Goal: Task Accomplishment & Management: Use online tool/utility

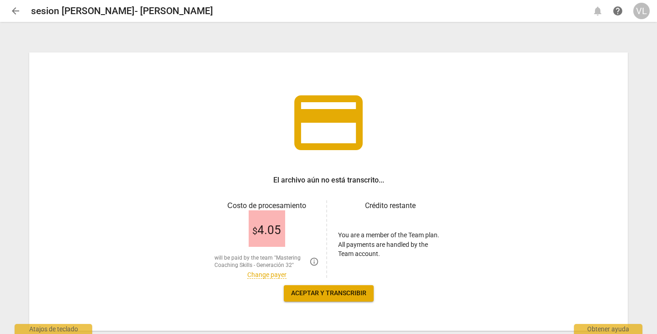
click at [276, 275] on link "Change payer" at bounding box center [266, 275] width 39 height 8
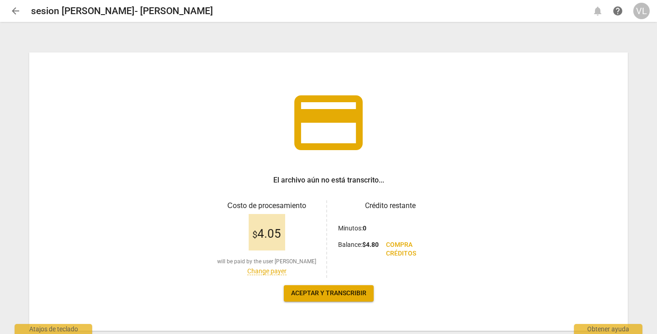
click at [18, 10] on span "arrow_back" at bounding box center [15, 10] width 11 height 11
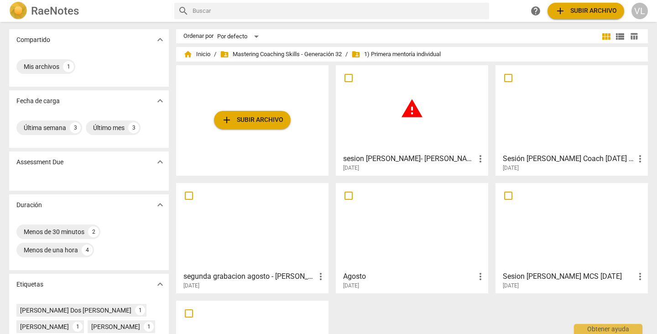
click at [382, 130] on div "warning" at bounding box center [412, 108] width 146 height 81
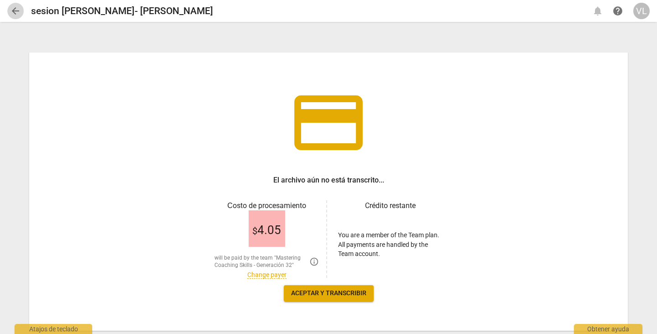
click at [14, 10] on span "arrow_back" at bounding box center [15, 10] width 11 height 11
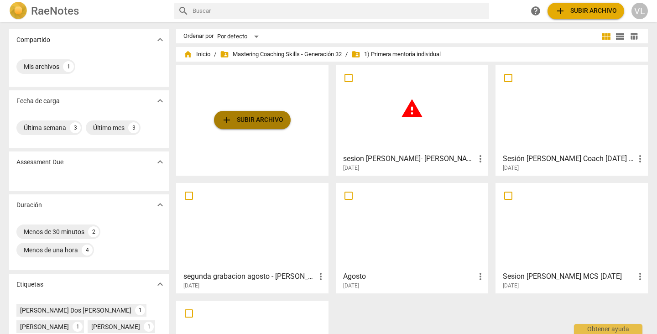
click at [256, 119] on span "add Subir archivo" at bounding box center [252, 120] width 62 height 11
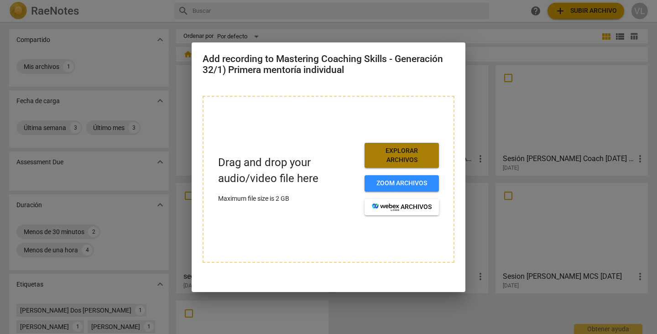
click at [391, 154] on span "Explorar archivos" at bounding box center [402, 155] width 60 height 18
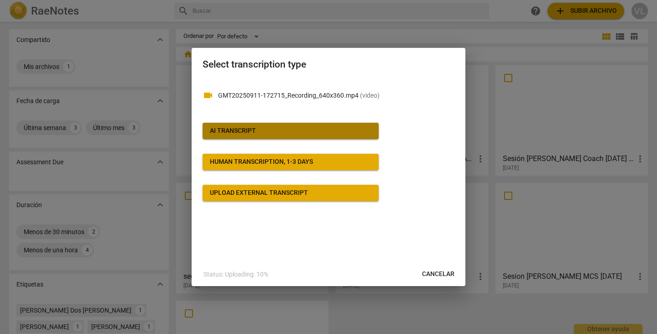
click at [306, 136] on span "AI Transcript" at bounding box center [291, 130] width 162 height 9
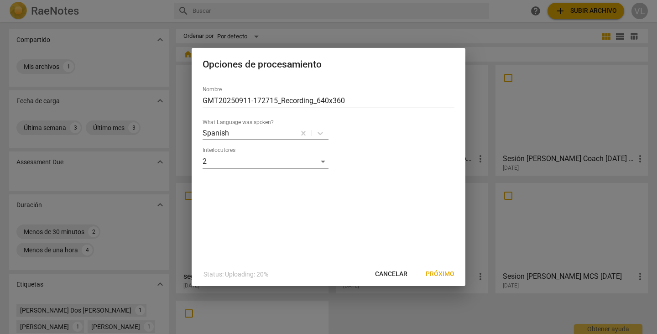
click at [434, 276] on span "Próximo" at bounding box center [440, 274] width 29 height 9
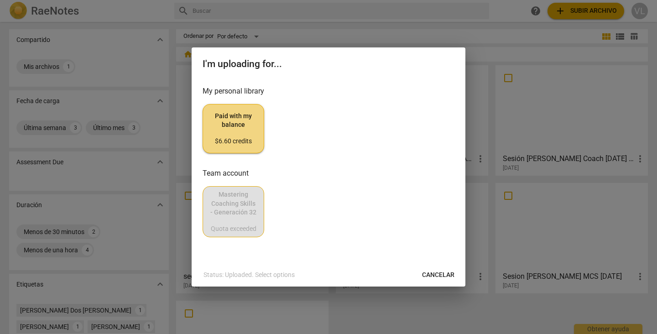
click at [234, 128] on span "Paid with my balance $6.60 credits" at bounding box center [233, 129] width 46 height 34
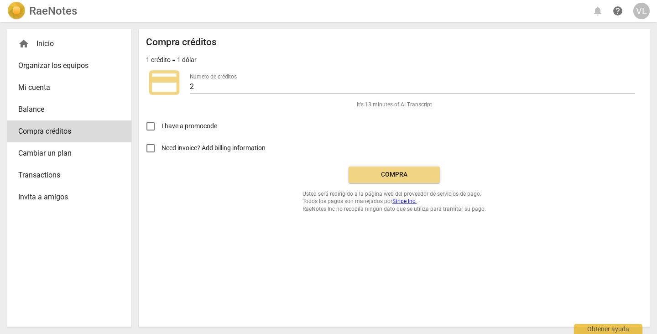
click at [372, 172] on span "Compra" at bounding box center [394, 174] width 77 height 9
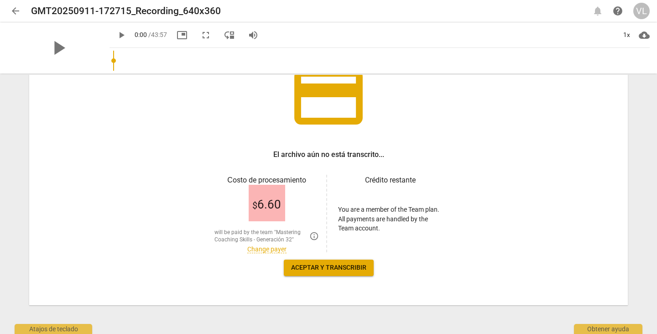
scroll to position [78, 0]
click at [265, 248] on link "Change payer" at bounding box center [266, 249] width 39 height 8
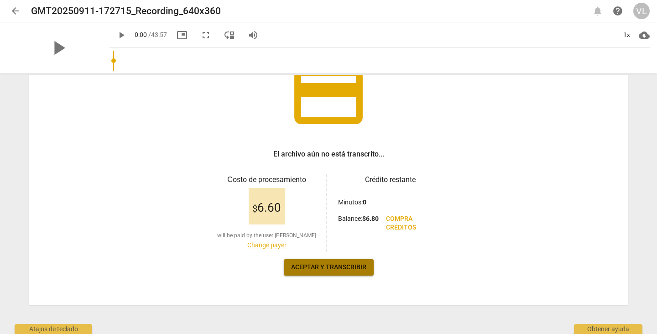
click at [313, 268] on span "Aceptar y transcribir" at bounding box center [328, 267] width 75 height 9
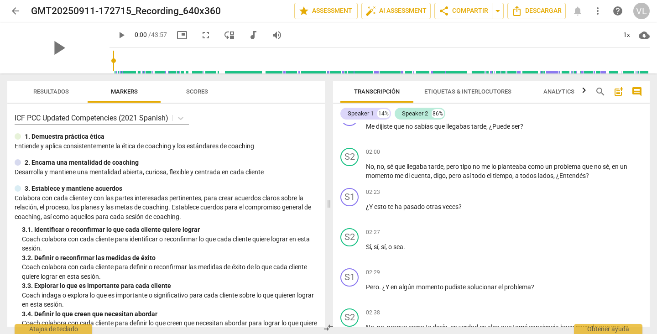
scroll to position [0, 0]
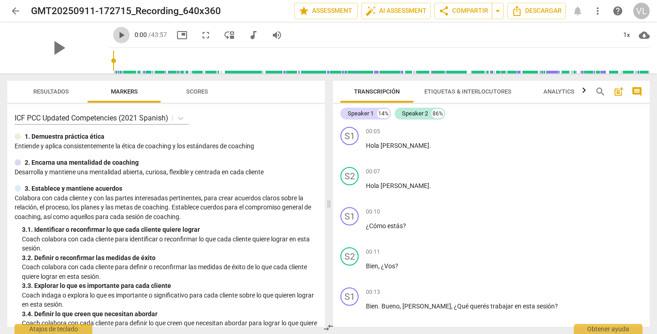
click at [116, 37] on span "play_arrow" at bounding box center [121, 35] width 11 height 11
click at [116, 33] on span "pause" at bounding box center [121, 35] width 11 height 11
type input "8"
click at [12, 10] on span "arrow_back" at bounding box center [15, 10] width 11 height 11
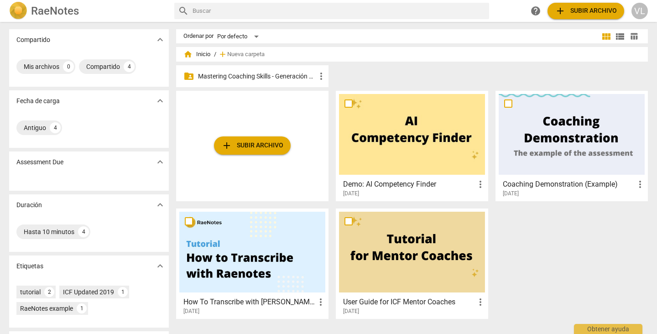
click at [208, 73] on p "Mastering Coaching Skills - Generación 32" at bounding box center [257, 77] width 118 height 10
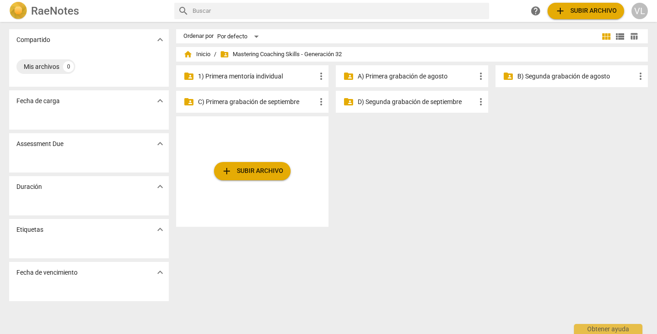
click at [228, 76] on p "1) Primera mentoría individual" at bounding box center [257, 77] width 118 height 10
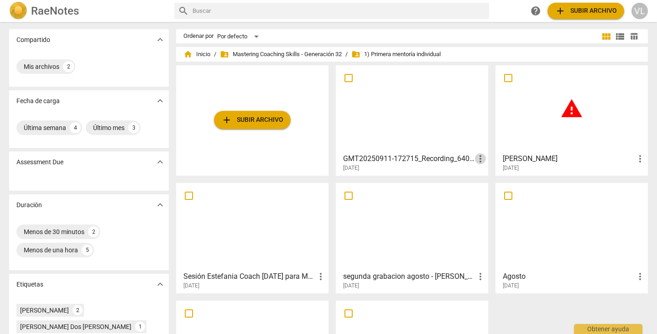
click at [479, 159] on span "more_vert" at bounding box center [480, 158] width 11 height 11
click at [441, 158] on div at bounding box center [328, 167] width 657 height 334
click at [476, 159] on span "more_vert" at bounding box center [480, 158] width 11 height 11
click at [388, 144] on div at bounding box center [328, 167] width 657 height 334
click at [347, 78] on input "checkbox" at bounding box center [348, 78] width 19 height 11
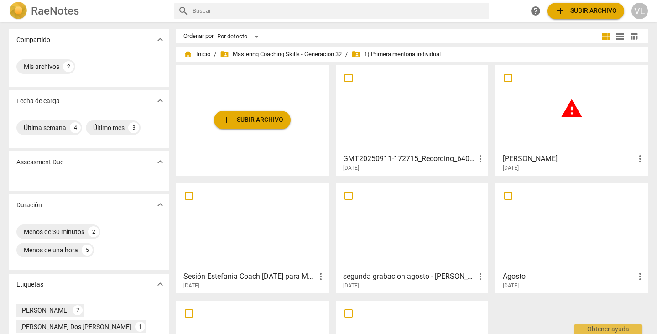
checkbox input "false"
click at [347, 78] on input "checkbox" at bounding box center [348, 78] width 19 height 11
click at [371, 158] on h3 "GMT20250911-172715_Recording_640x360" at bounding box center [409, 158] width 132 height 11
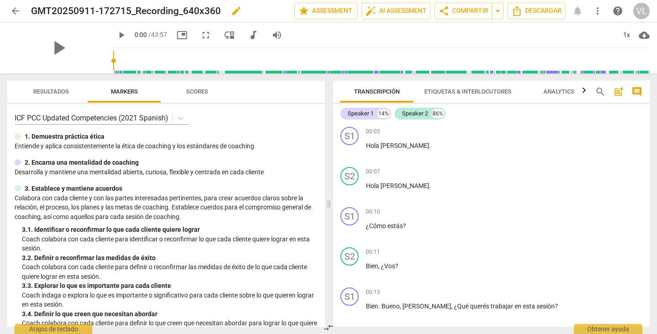
click at [139, 9] on h2 "GMT20250911-172715_Recording_640x360" at bounding box center [126, 10] width 190 height 11
click at [233, 12] on span "edit" at bounding box center [236, 10] width 11 height 11
type input "G"
type input "victor - mentoria individual"
click at [266, 14] on span "done" at bounding box center [262, 10] width 11 height 11
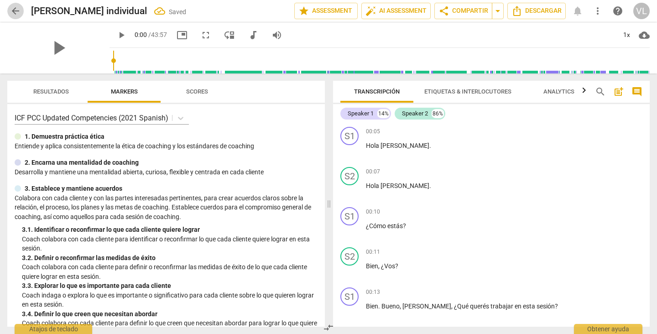
click at [15, 10] on span "arrow_back" at bounding box center [15, 10] width 11 height 11
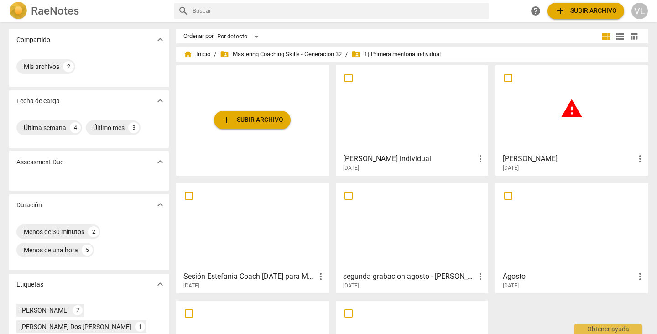
click at [638, 159] on span "more_vert" at bounding box center [640, 158] width 11 height 11
click at [636, 185] on li "Borrar" at bounding box center [632, 181] width 35 height 22
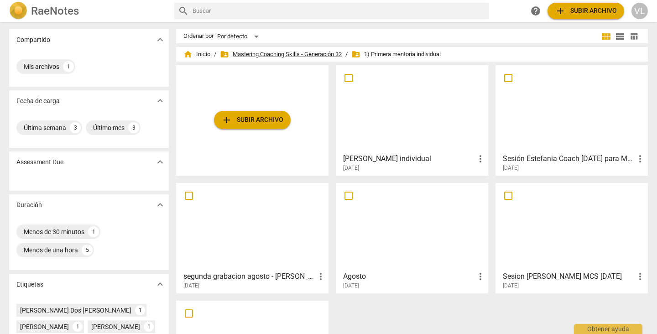
click at [254, 54] on span "folder_shared Mastering Coaching Skills - Generación 32" at bounding box center [281, 54] width 122 height 9
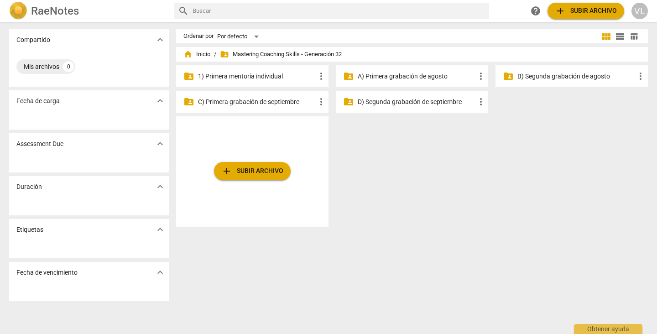
click at [251, 74] on p "1) Primera mentoría individual" at bounding box center [257, 77] width 118 height 10
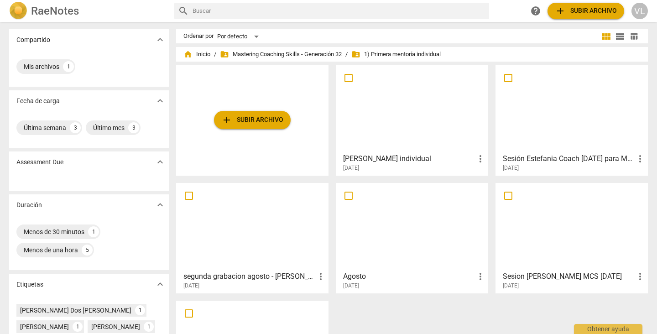
click at [379, 120] on div at bounding box center [412, 108] width 146 height 81
